Goal: Communication & Community: Answer question/provide support

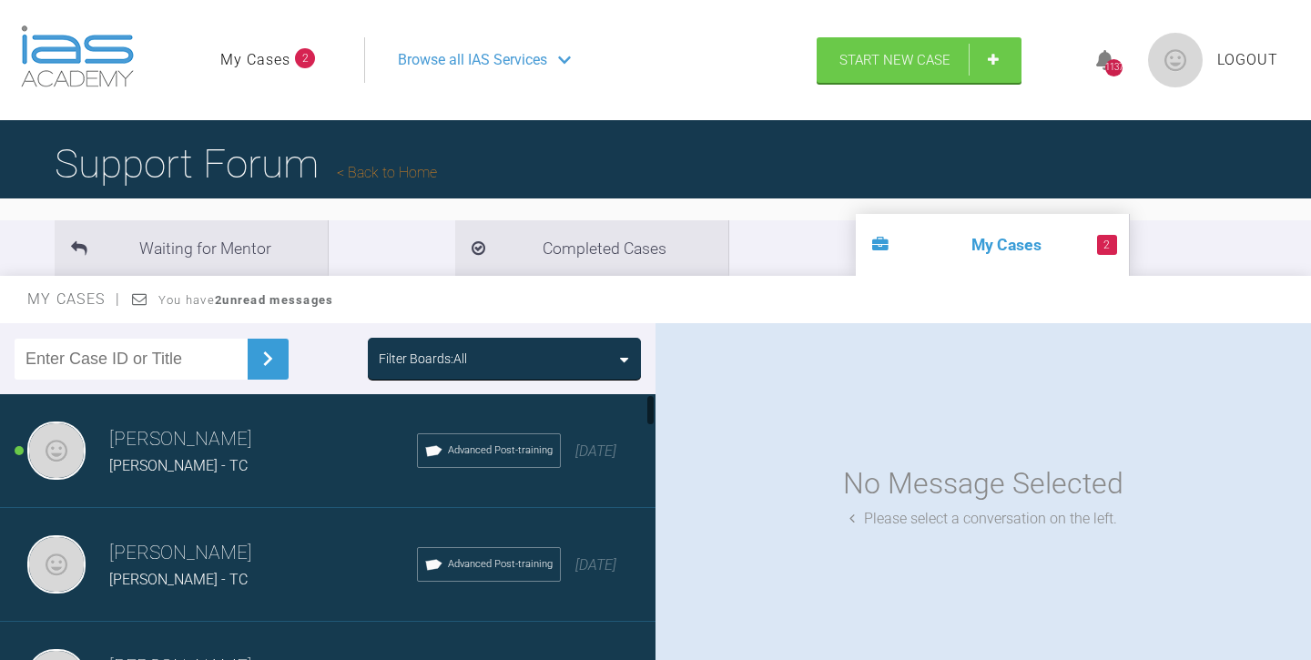
click at [200, 464] on span "[PERSON_NAME] - TC" at bounding box center [178, 465] width 138 height 17
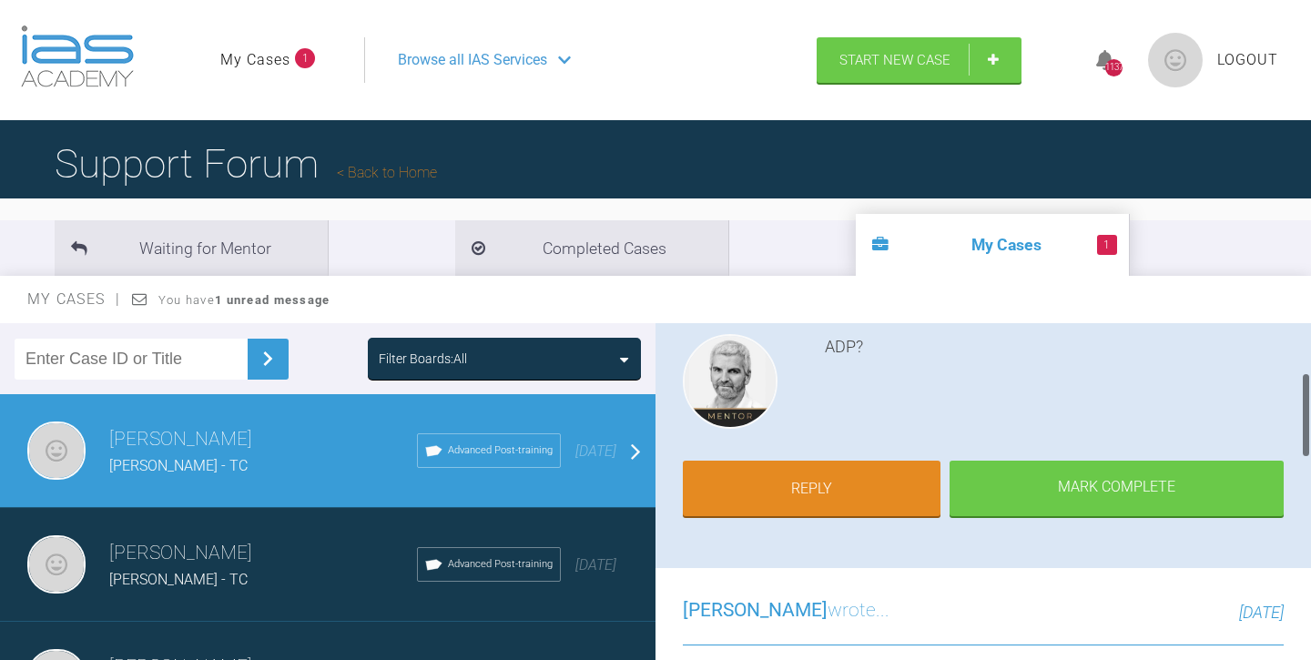
scroll to position [194, 0]
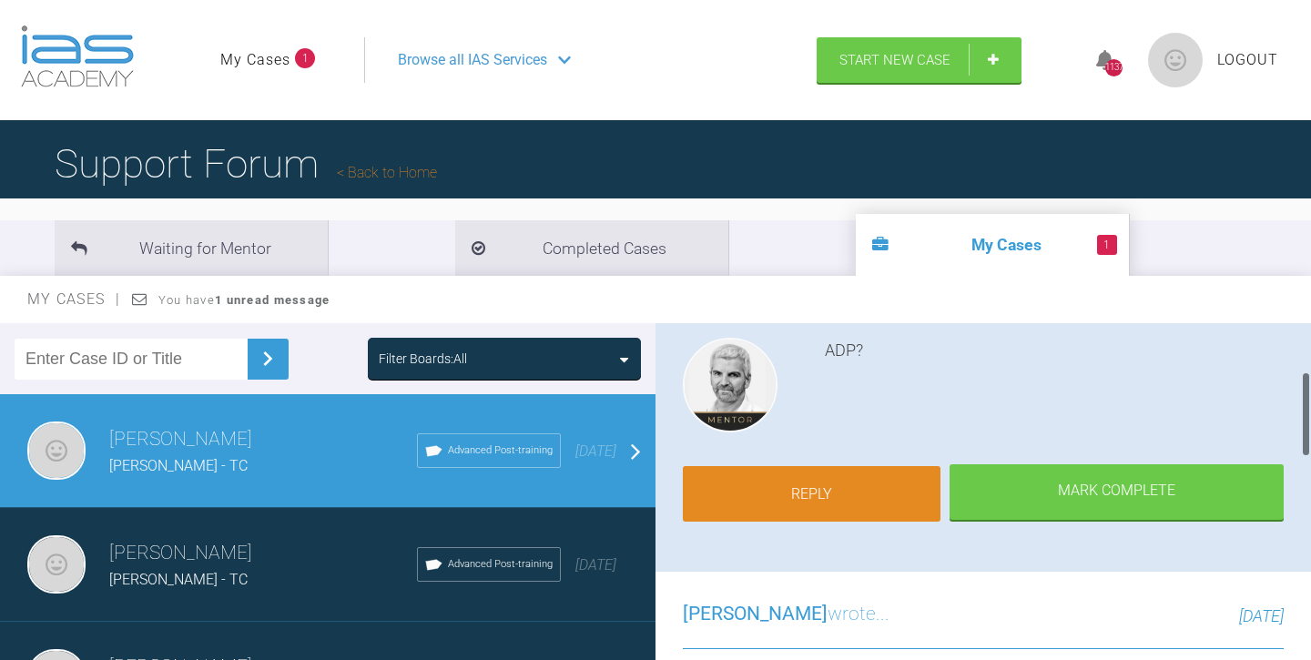
click at [816, 494] on link "Reply" at bounding box center [812, 494] width 258 height 56
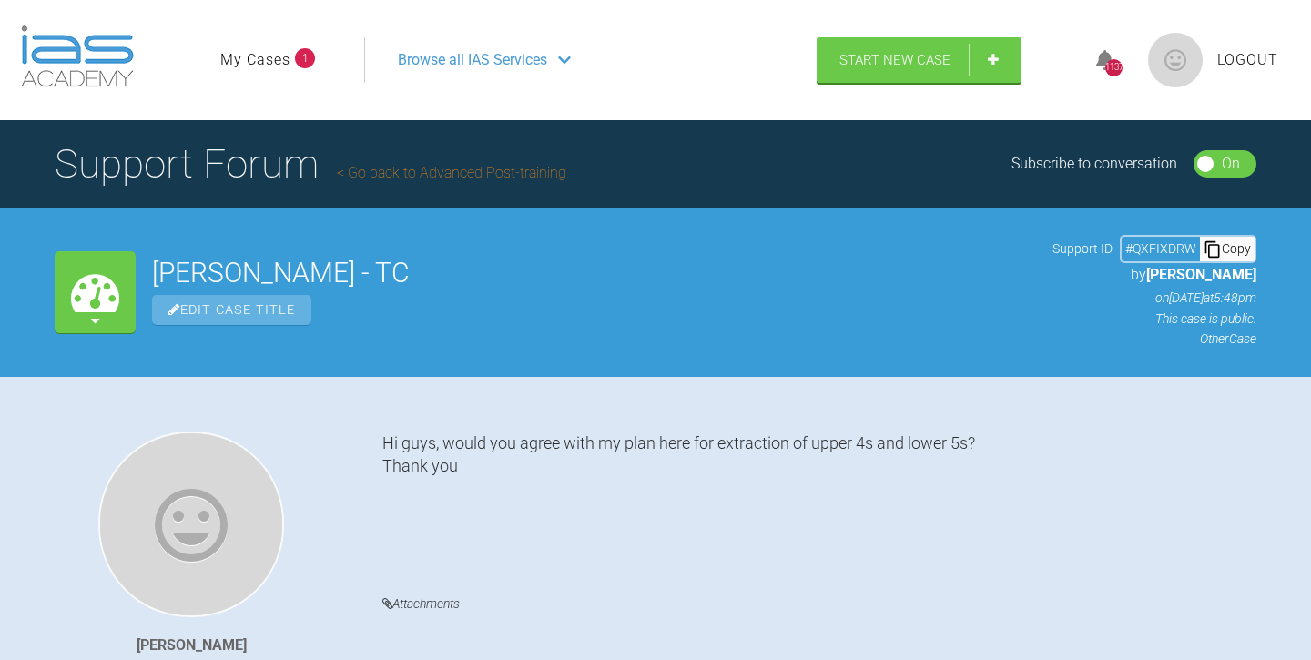
scroll to position [1544, 0]
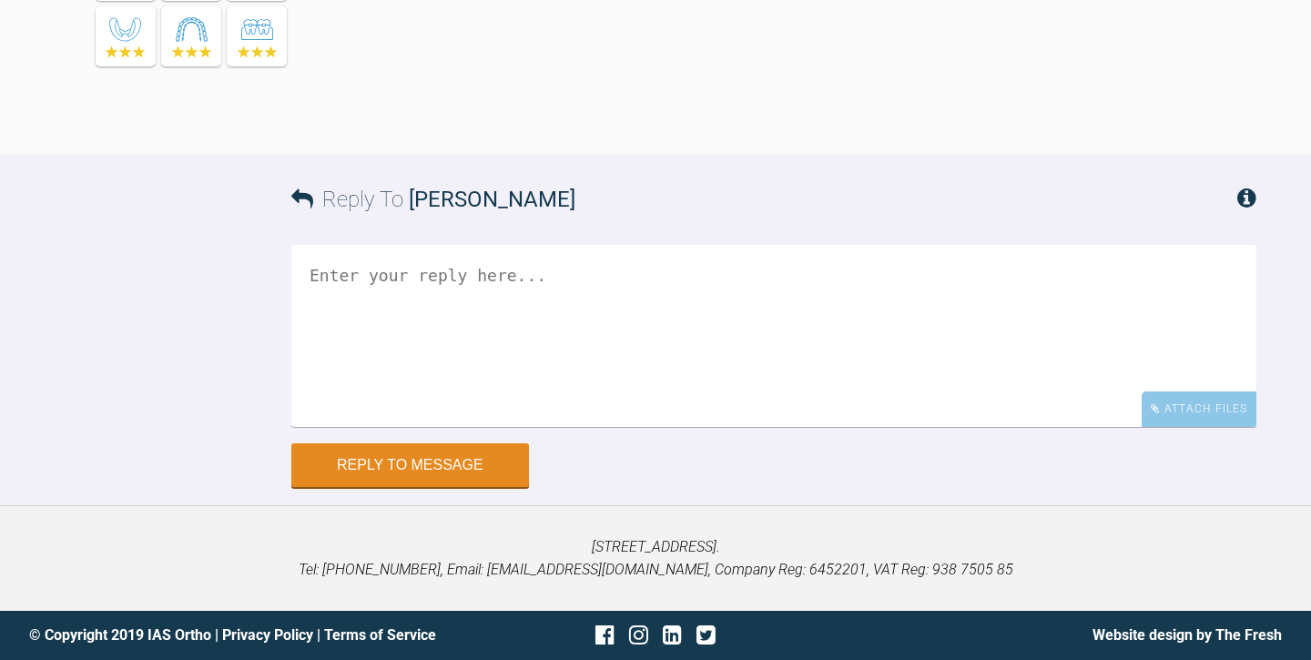
click at [345, 271] on textarea at bounding box center [773, 336] width 965 height 182
type textarea "Oops, sorry!"
click at [1197, 402] on div "Attach Files" at bounding box center [1198, 408] width 115 height 35
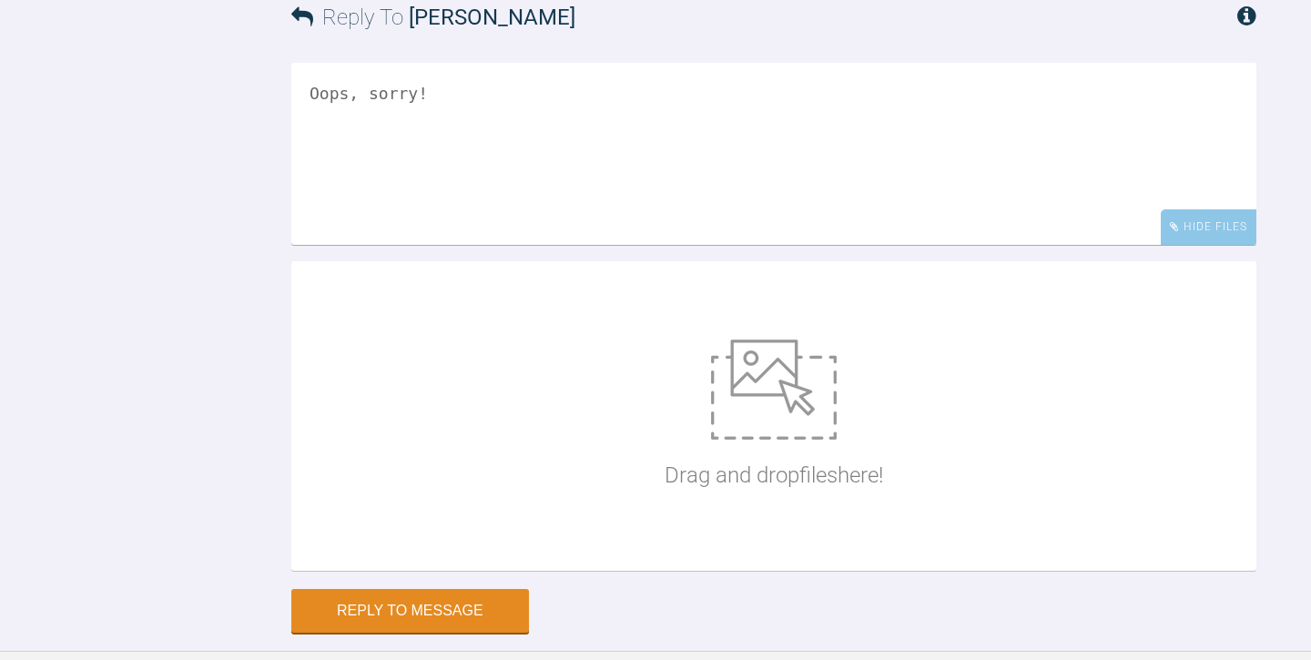
click at [787, 440] on img at bounding box center [774, 389] width 126 height 100
type input "C:\fakepath\[PERSON_NAME] ORTHODONTIC ASSESSMENT.docx"
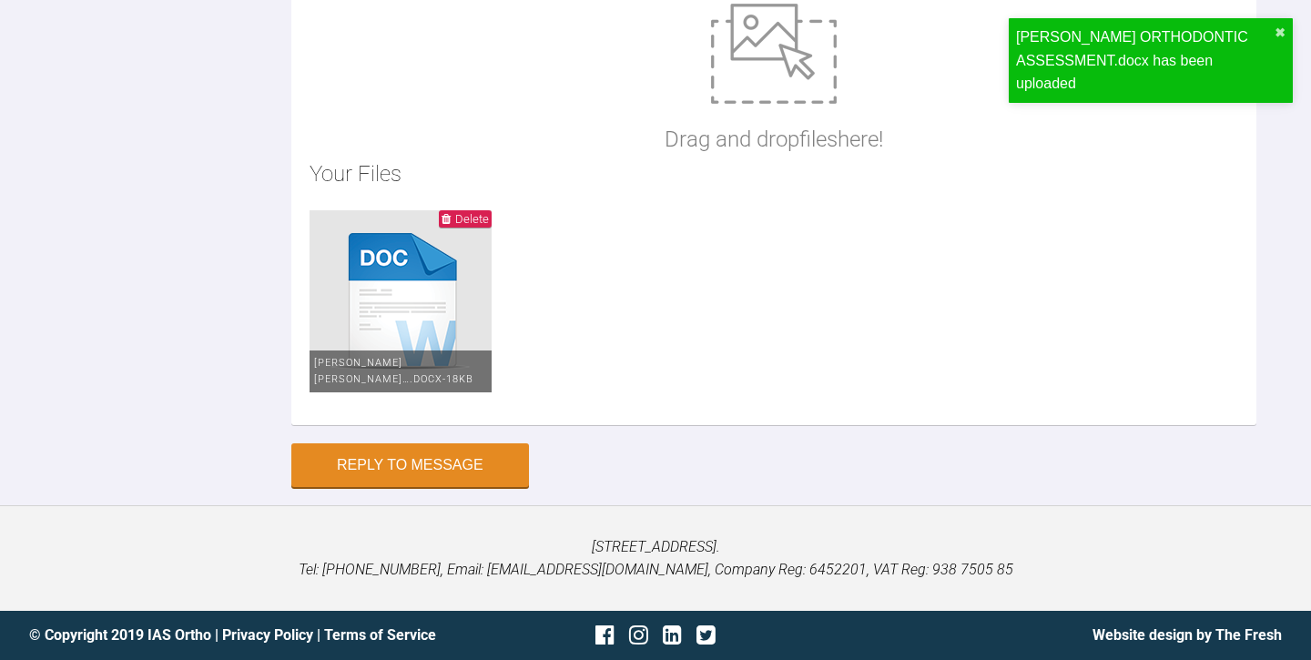
scroll to position [1947, 0]
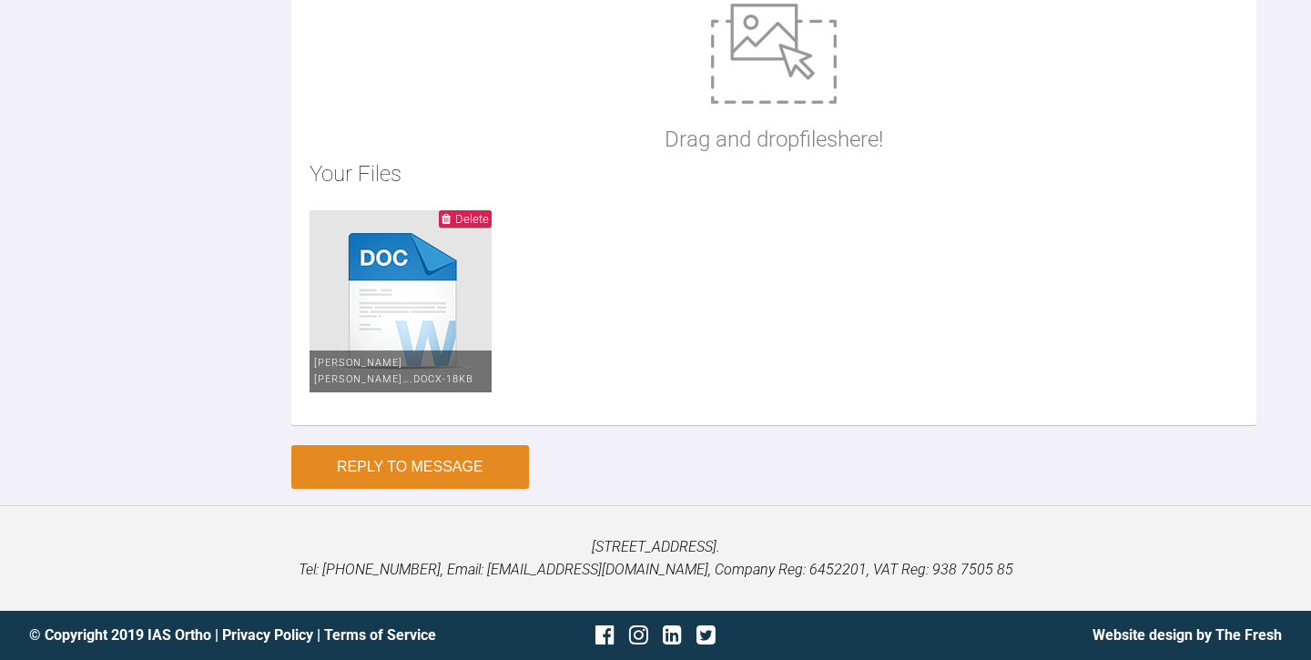
click at [413, 489] on button "Reply to Message" at bounding box center [410, 467] width 238 height 44
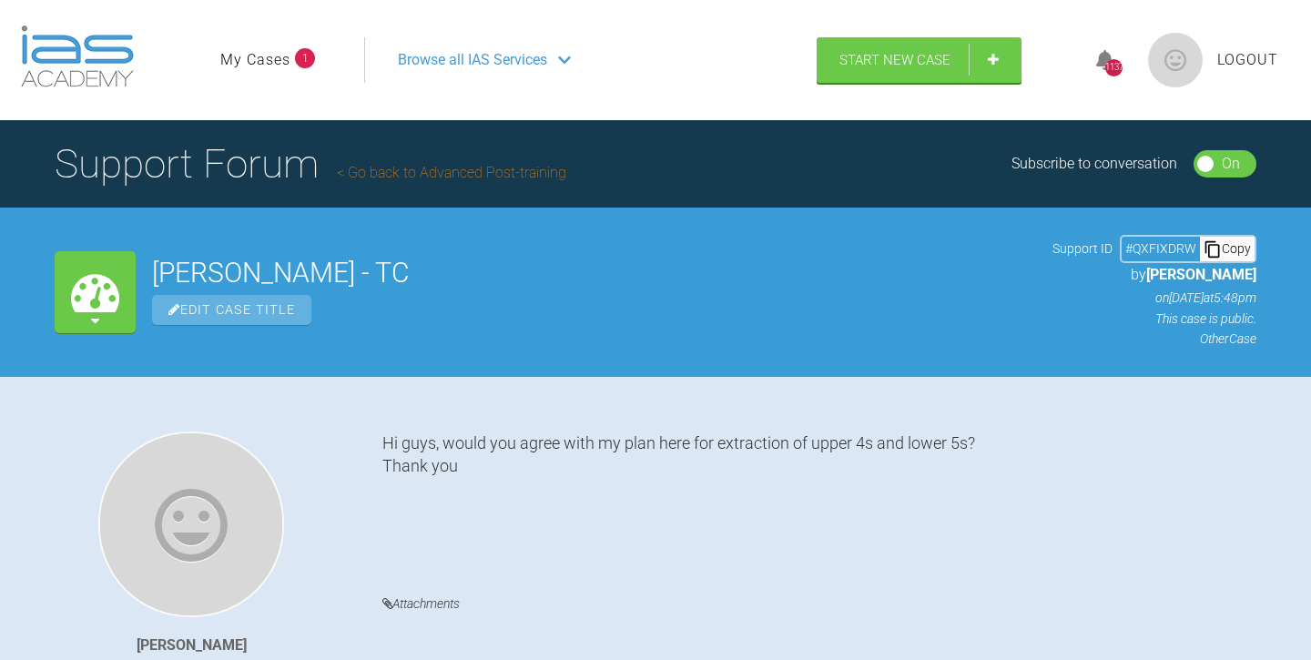
scroll to position [0, 0]
click at [272, 55] on link "My Cases" at bounding box center [255, 60] width 70 height 24
